Goal: Task Accomplishment & Management: Use online tool/utility

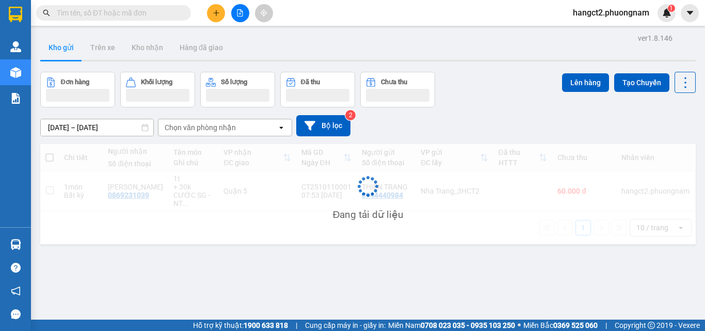
click at [150, 10] on input "text" at bounding box center [118, 12] width 122 height 11
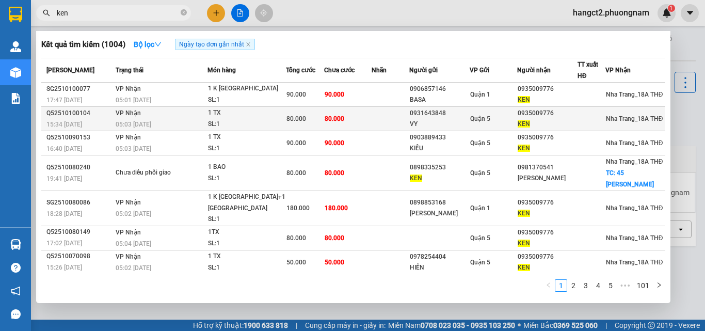
type input "ken"
click at [334, 118] on span "80.000" at bounding box center [334, 118] width 20 height 7
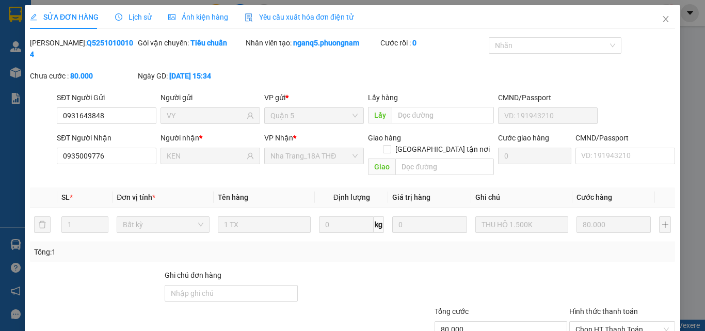
type input "0931643848"
type input "VY"
type input "0935009776"
type input "KEN"
type input "80.000"
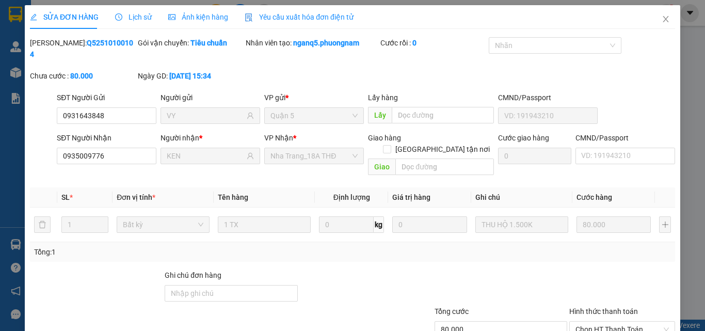
type input "80.000"
drag, startPoint x: 56, startPoint y: 45, endPoint x: 116, endPoint y: 48, distance: 60.4
click at [116, 48] on div "Mã ĐH: Q52510100104" at bounding box center [83, 48] width 106 height 23
copy b "Q52510100104"
